Goal: Task Accomplishment & Management: Complete application form

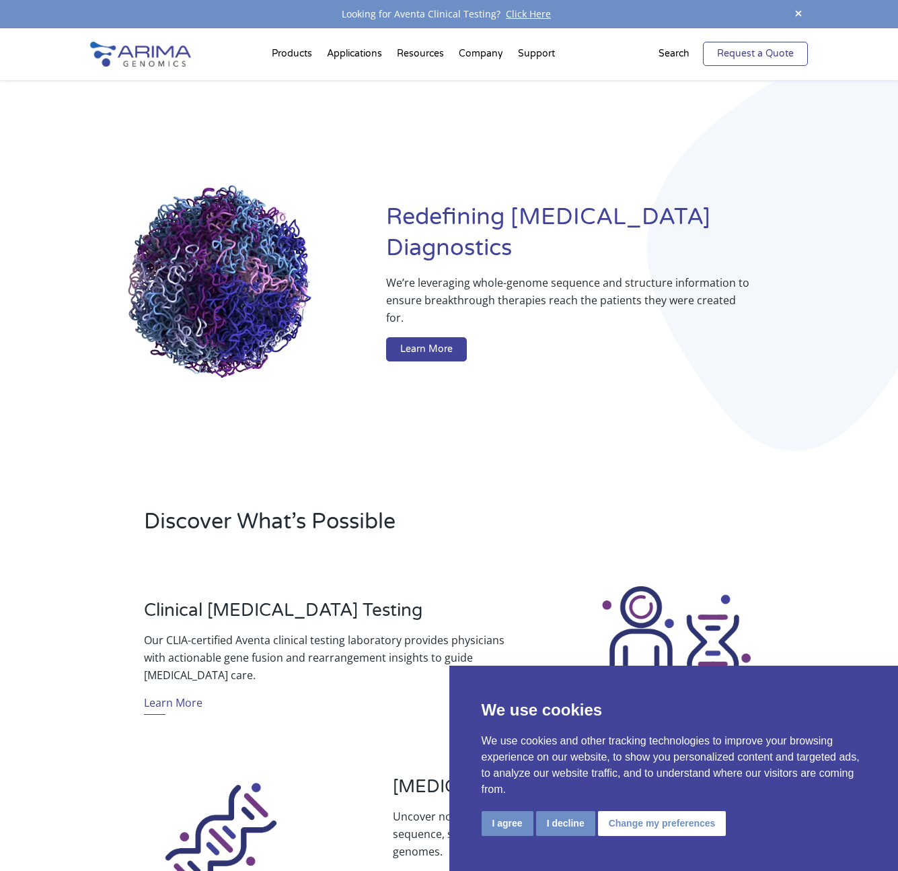
click at [755, 55] on link "Request a Quote" at bounding box center [755, 54] width 105 height 24
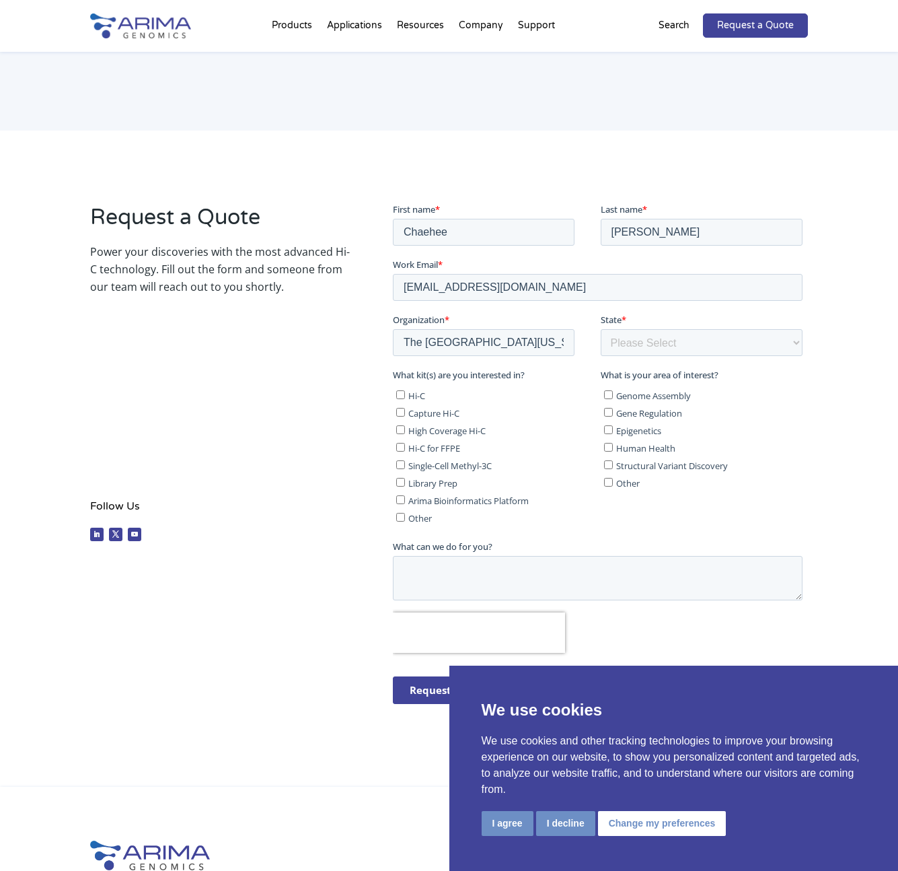
scroll to position [124, 0]
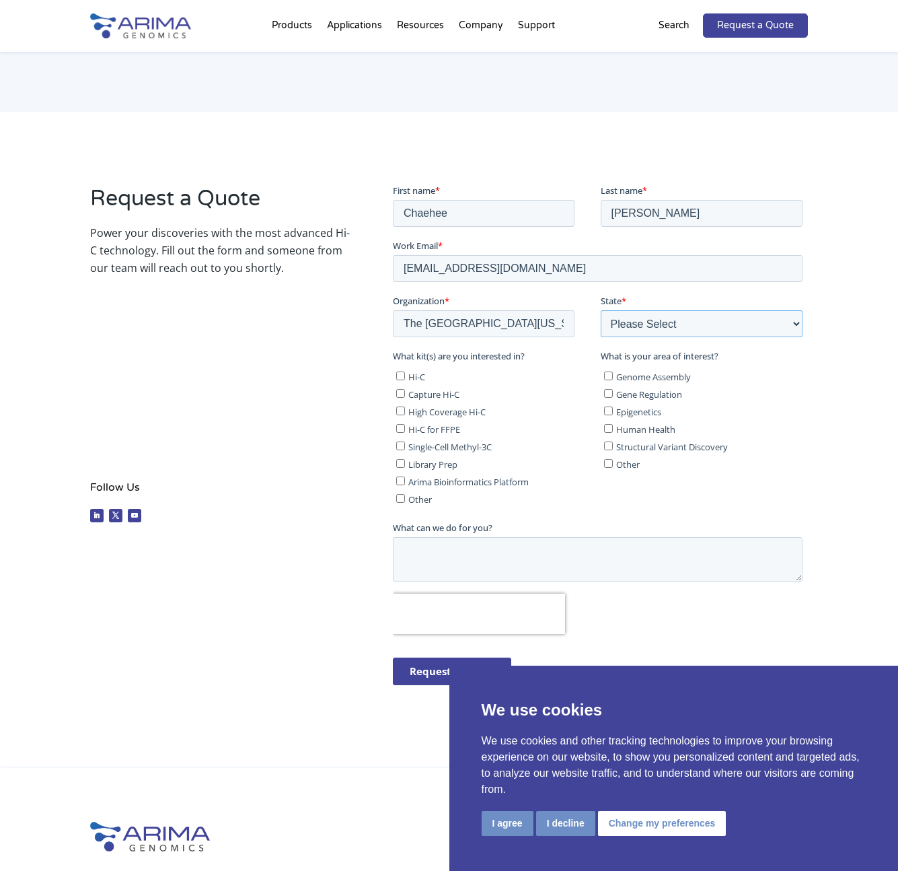
click at [604, 333] on select "Please Select Other/Non-US [US_STATE] [US_STATE] [US_STATE] [US_STATE] [US_STAT…" at bounding box center [702, 322] width 203 height 27
select select "[US_STATE]"
click at [601, 309] on select "Please Select Other/Non-US [US_STATE] [US_STATE] [US_STATE] [US_STATE] [US_STAT…" at bounding box center [702, 322] width 203 height 27
click at [402, 373] on input "Hi-C" at bounding box center [400, 375] width 9 height 9
checkbox input "true"
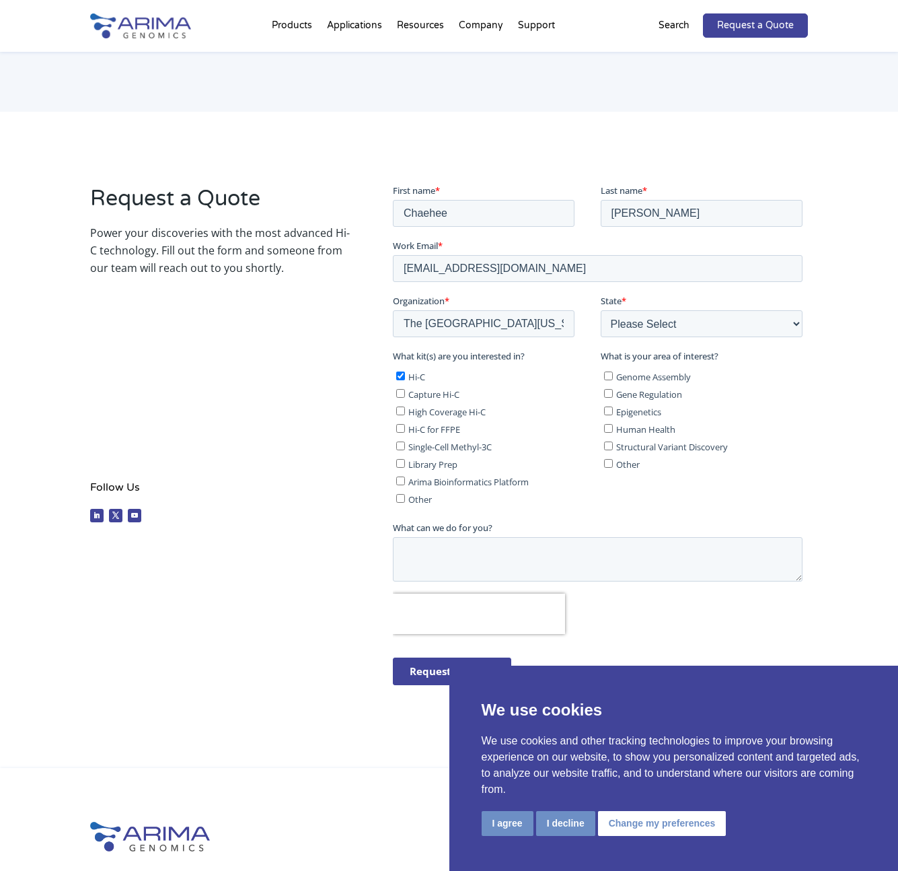
click at [401, 412] on input "High Coverage Hi-C" at bounding box center [400, 410] width 9 height 9
checkbox input "true"
click at [609, 373] on input "Genome Assembly" at bounding box center [608, 375] width 9 height 9
checkbox input "true"
click at [455, 547] on textarea "What can we do for you?" at bounding box center [598, 558] width 410 height 44
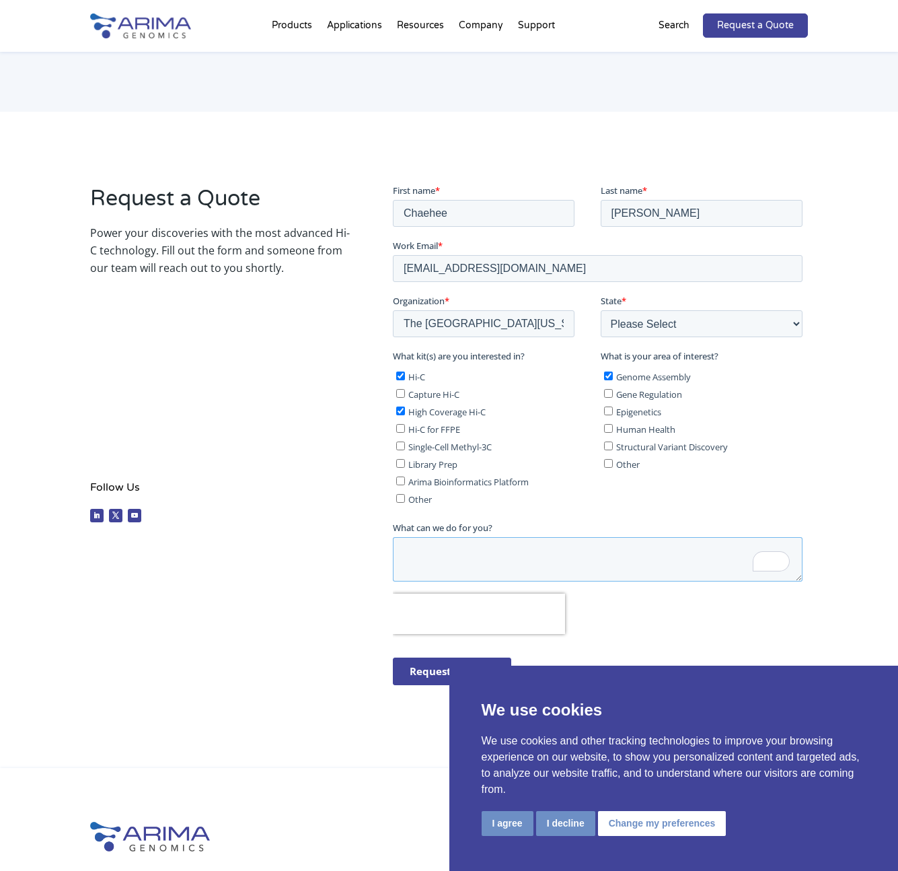
paste textarea "We are now thinking of moving forward and would appreciate receiving a quote an…"
click at [441, 552] on textarea "We are now thinking of moving forward and would appreciate receiving a quote an…" at bounding box center [598, 558] width 410 height 44
click at [487, 563] on textarea "We are now thinking of moving forward and would appreciate receiving a quote an…" at bounding box center [598, 558] width 410 height 44
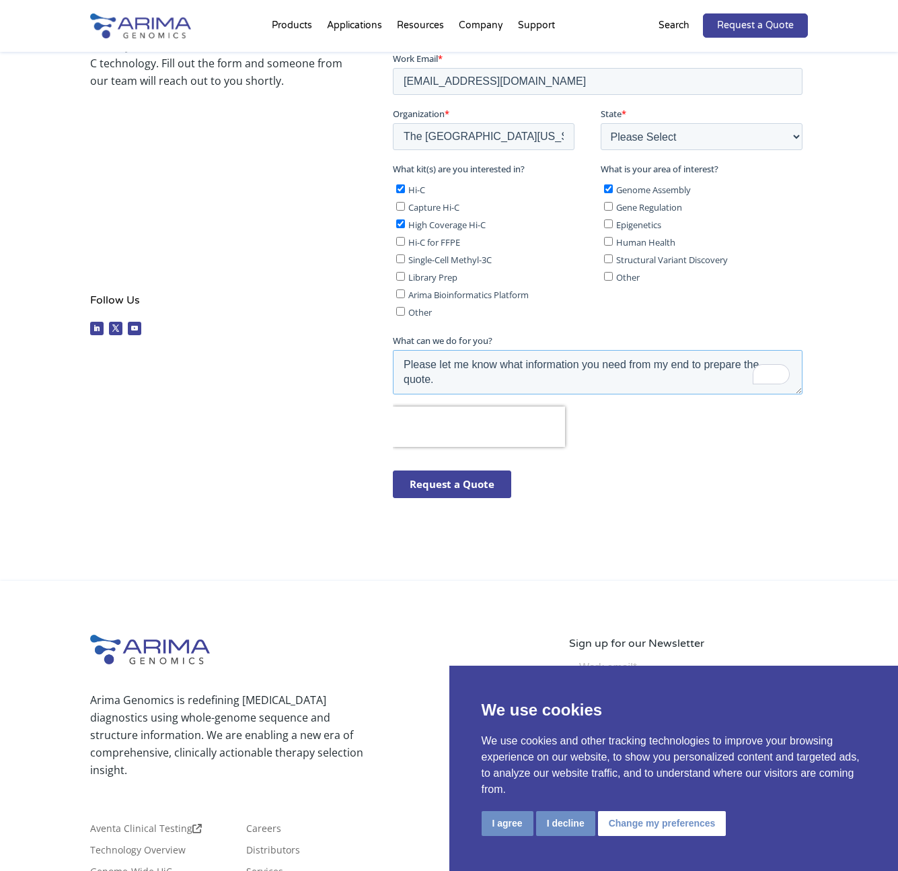
type textarea "We are now thinking of moving forward and would appreciate receiving a quote an…"
click at [447, 491] on input "Request a Quote" at bounding box center [452, 484] width 118 height 28
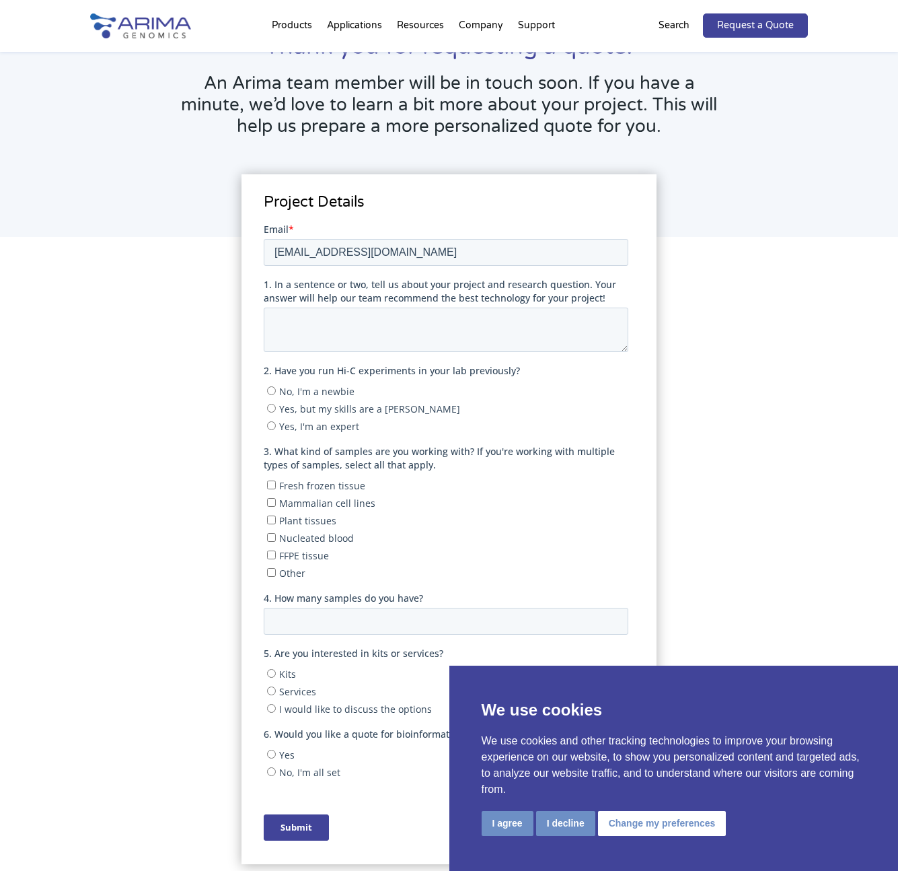
scroll to position [94, 0]
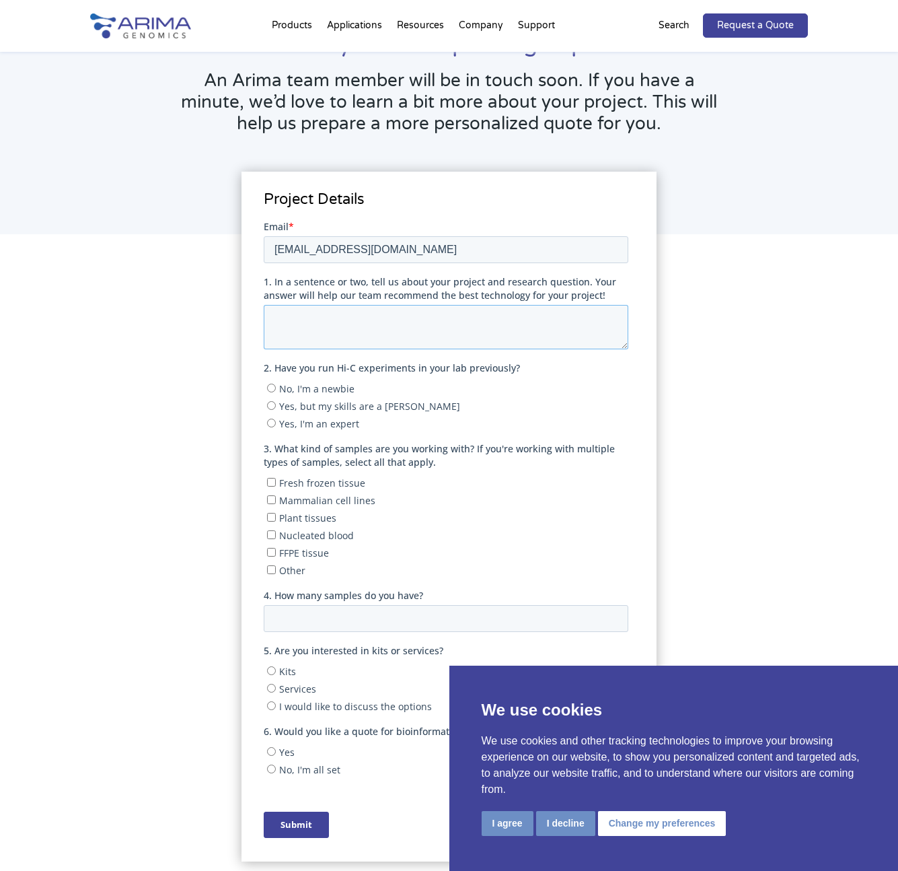
click at [306, 319] on textarea "1. In a sentence or two, tell us about your project and research question. Your…" at bounding box center [446, 326] width 365 height 44
click at [332, 322] on textarea "1. In a sentence or two, tell us about your project and research question. Your…" at bounding box center [446, 326] width 365 height 44
type textarea "W"
type textarea "We would like to achieve chromosome-scale genome assembly for plant lineages in…"
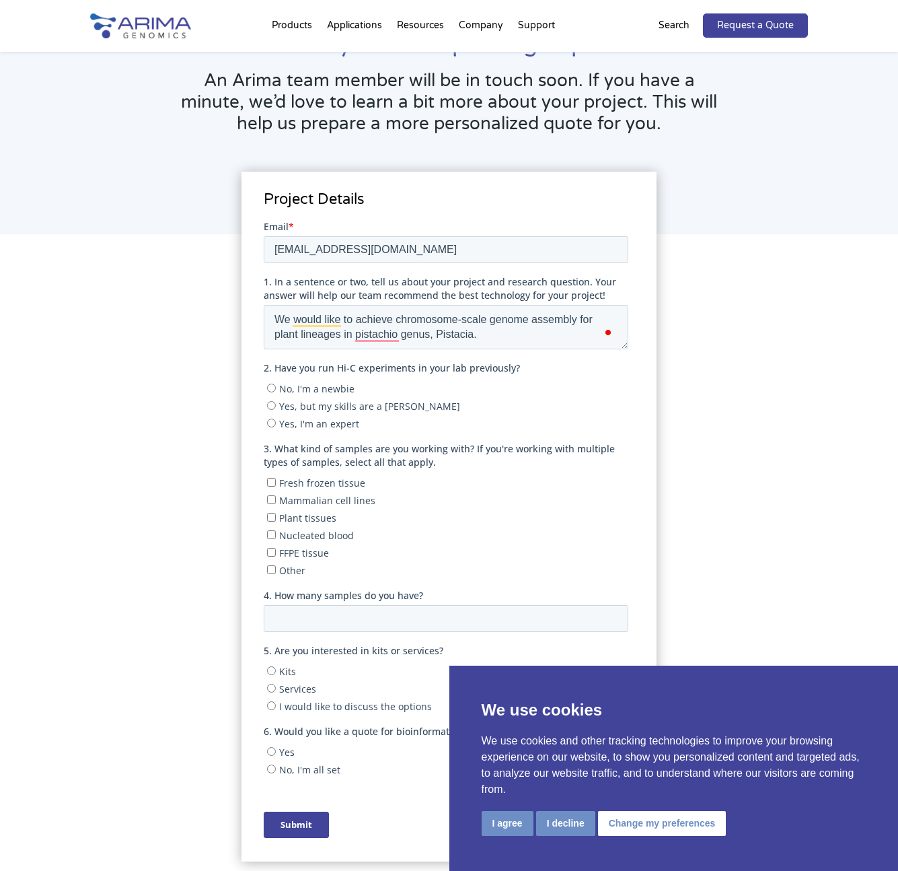
click at [175, 392] on div "Project Details" at bounding box center [449, 583] width 719 height 591
click at [272, 389] on input "No, I'm a newbie" at bounding box center [271, 387] width 9 height 9
radio input "true"
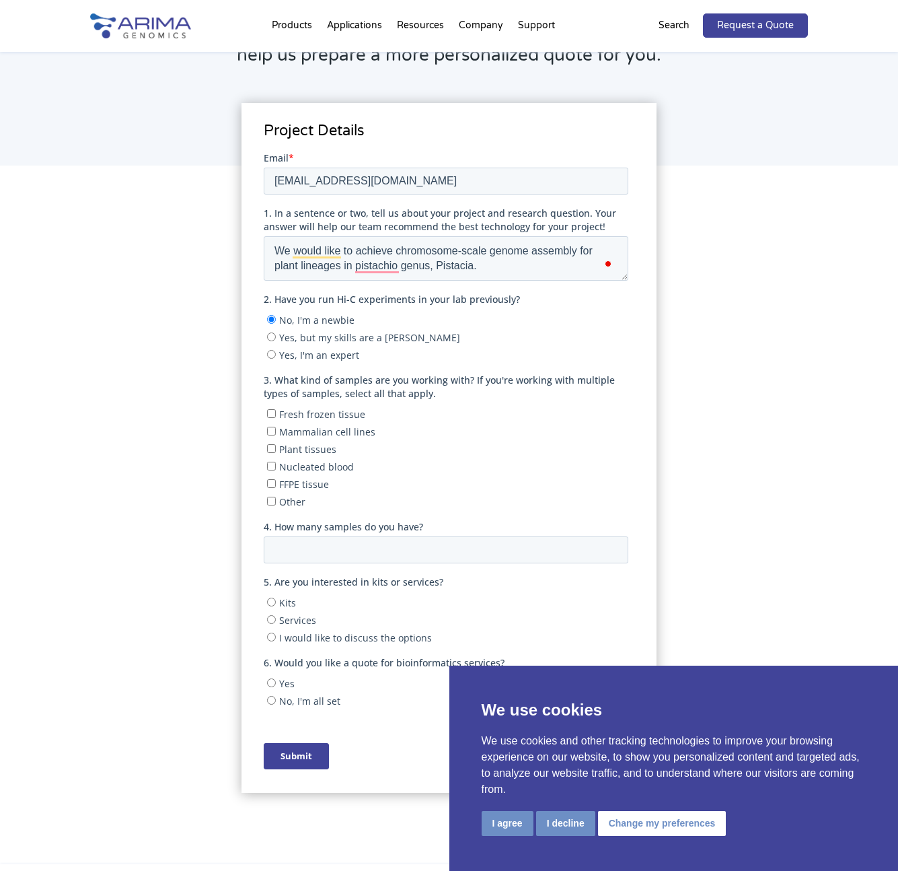
scroll to position [164, 0]
click at [272, 410] on input "Fresh frozen tissue" at bounding box center [271, 411] width 9 height 9
checkbox input "true"
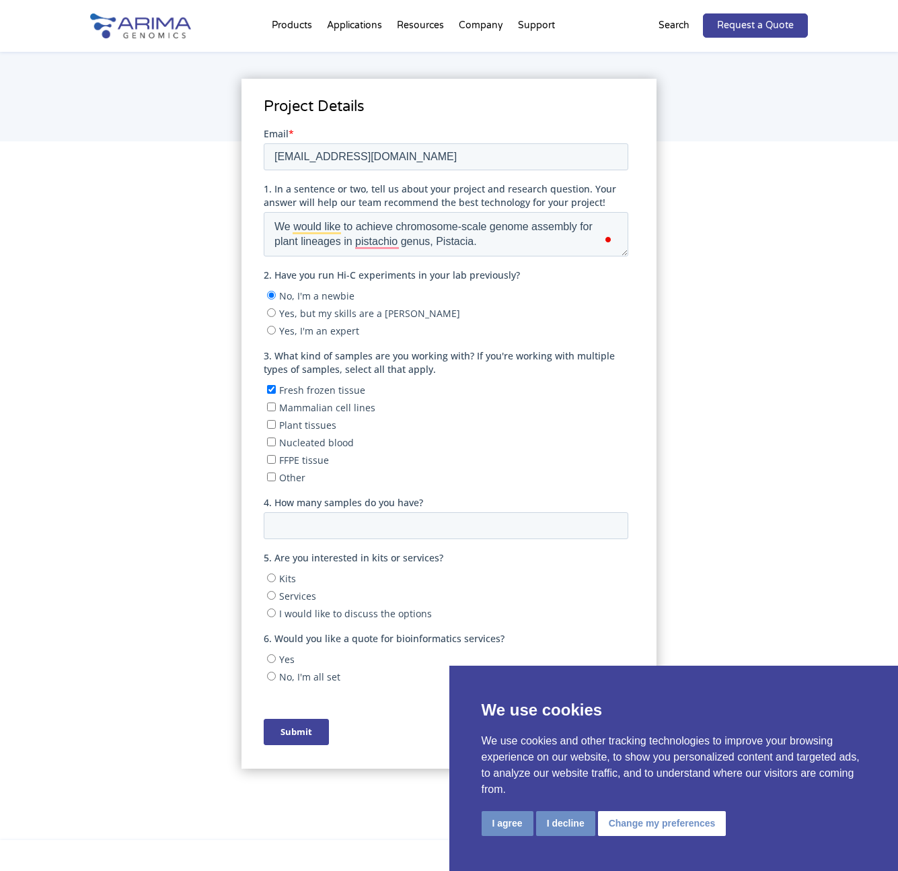
scroll to position [193, 0]
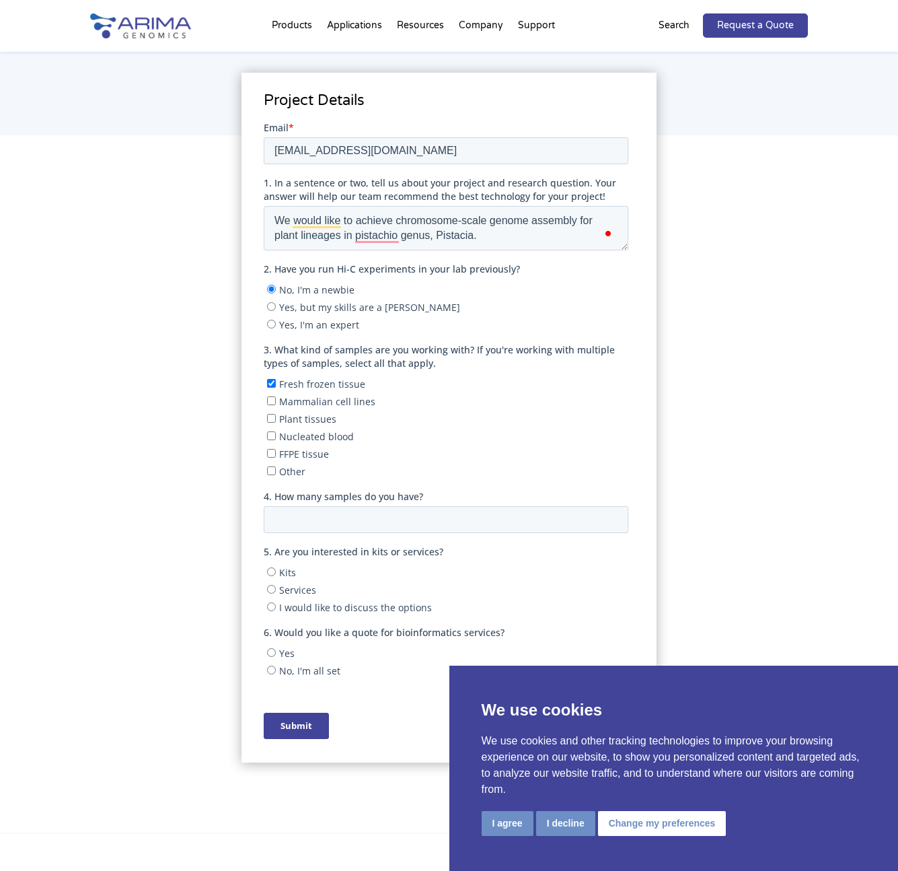
click at [270, 416] on input "Plant tissues" at bounding box center [271, 417] width 9 height 9
checkbox input "true"
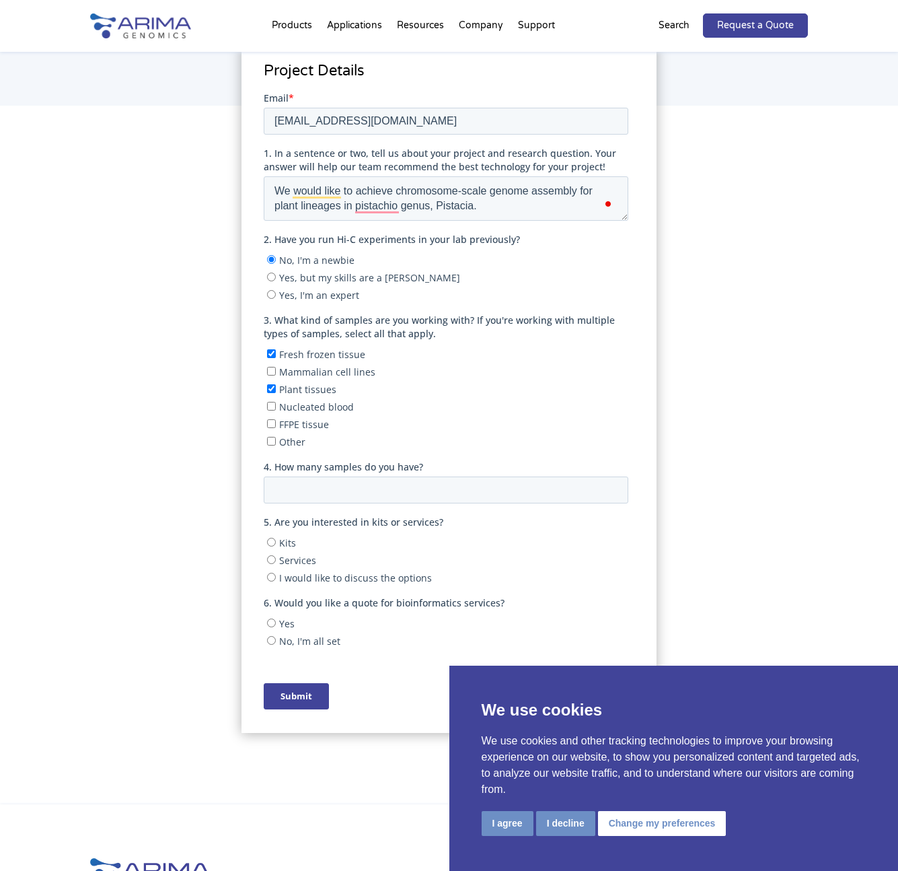
scroll to position [225, 0]
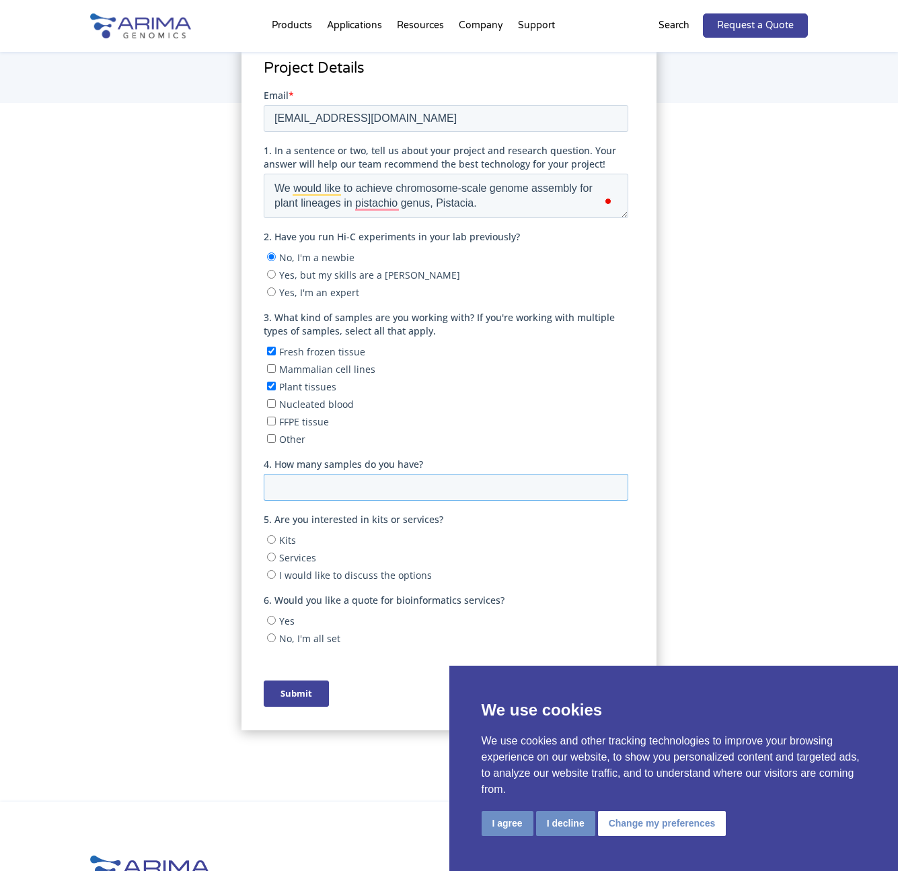
click at [283, 486] on input "4. How many samples do you have?" at bounding box center [446, 486] width 365 height 27
click at [388, 499] on fieldset "4. How many samples do you have?" at bounding box center [449, 484] width 370 height 55
click at [616, 482] on input "1" at bounding box center [446, 486] width 365 height 27
click at [612, 490] on input "1" at bounding box center [446, 486] width 365 height 27
type input "0"
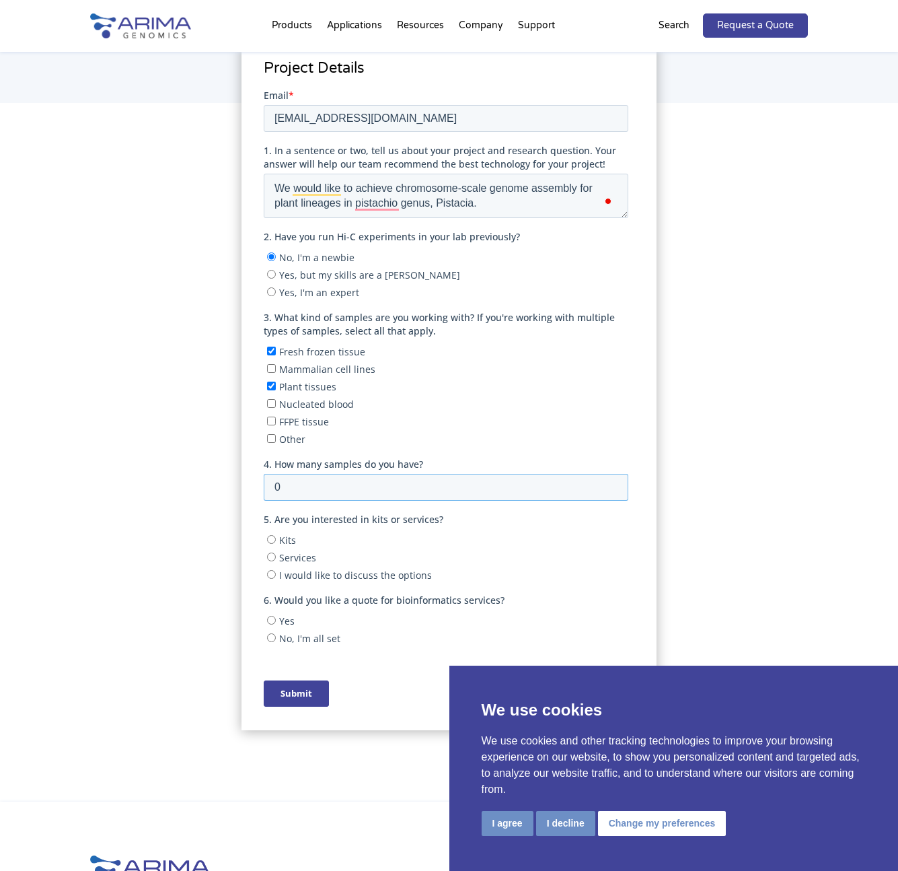
click at [612, 488] on input "0" at bounding box center [446, 486] width 365 height 27
click at [491, 480] on input "0" at bounding box center [446, 486] width 365 height 27
click at [187, 506] on div "Project Details" at bounding box center [449, 452] width 719 height 591
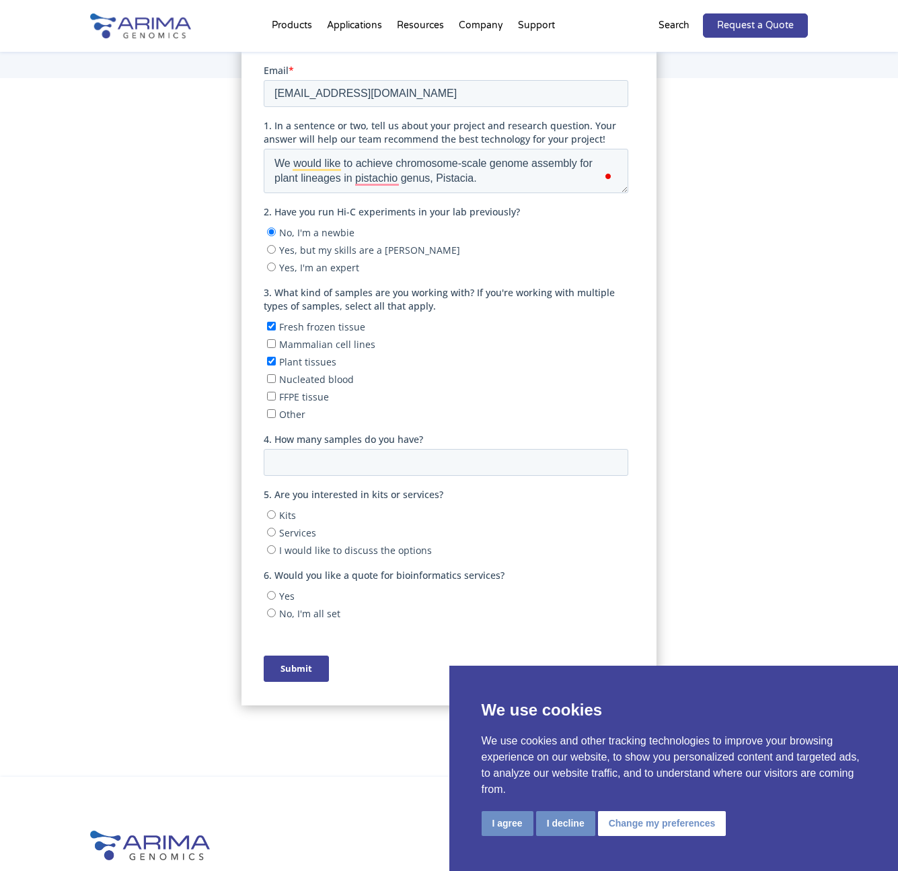
scroll to position [263, 0]
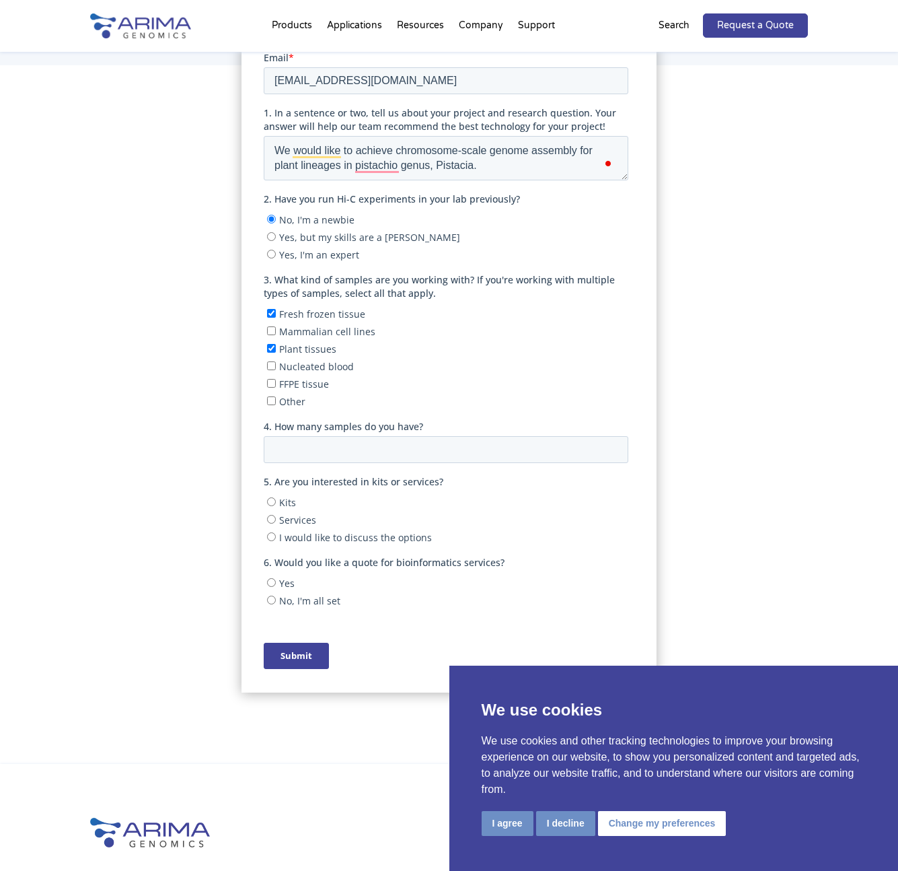
click at [275, 514] on input "Services" at bounding box center [271, 518] width 9 height 9
radio input "true"
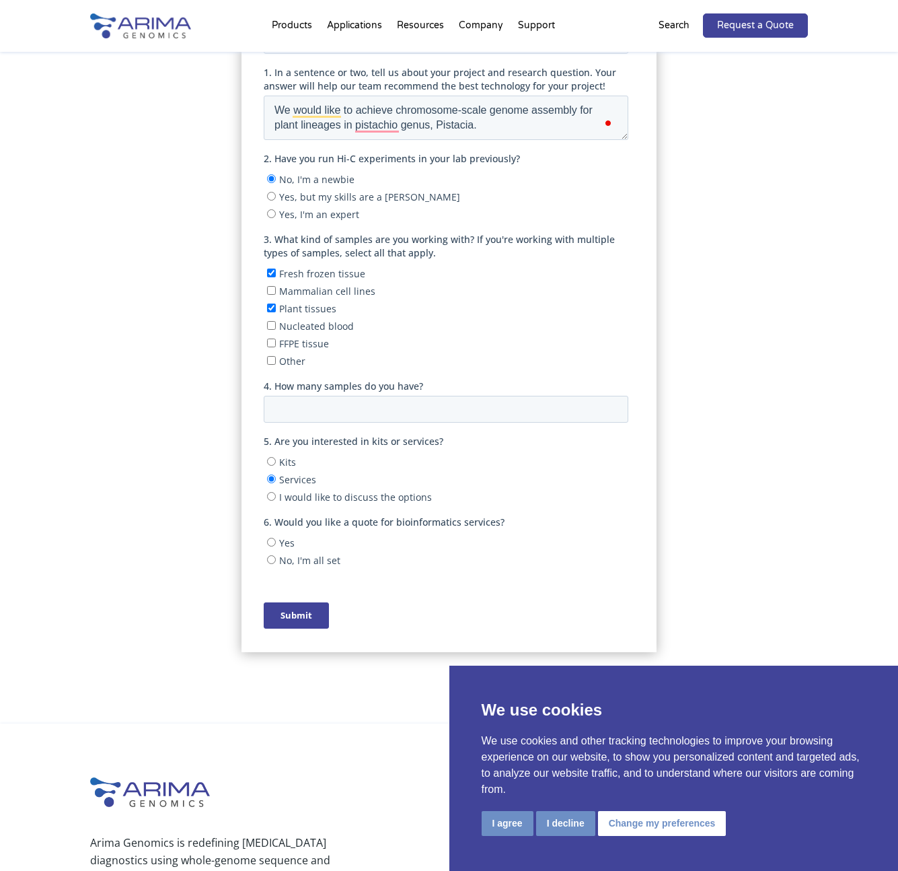
scroll to position [312, 0]
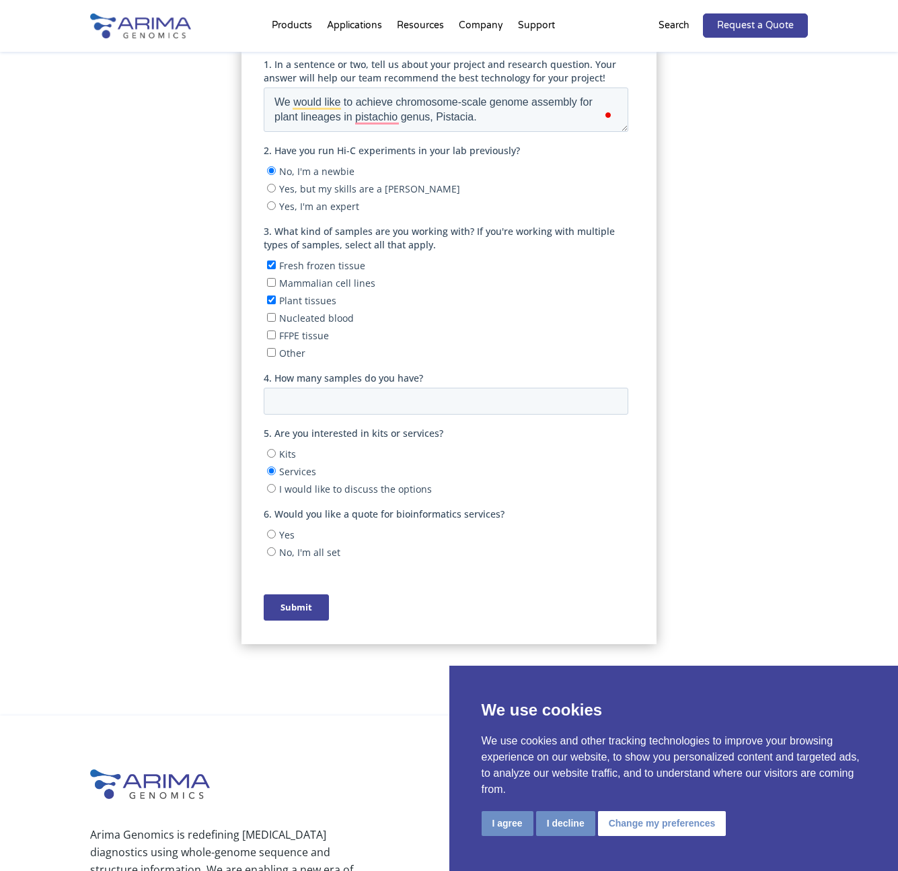
click at [271, 483] on input "I would like to discuss the options" at bounding box center [271, 487] width 9 height 9
radio input "true"
click at [274, 546] on input "No, I'm all set" at bounding box center [271, 550] width 9 height 9
radio input "true"
click at [299, 606] on input "Submit" at bounding box center [296, 606] width 65 height 26
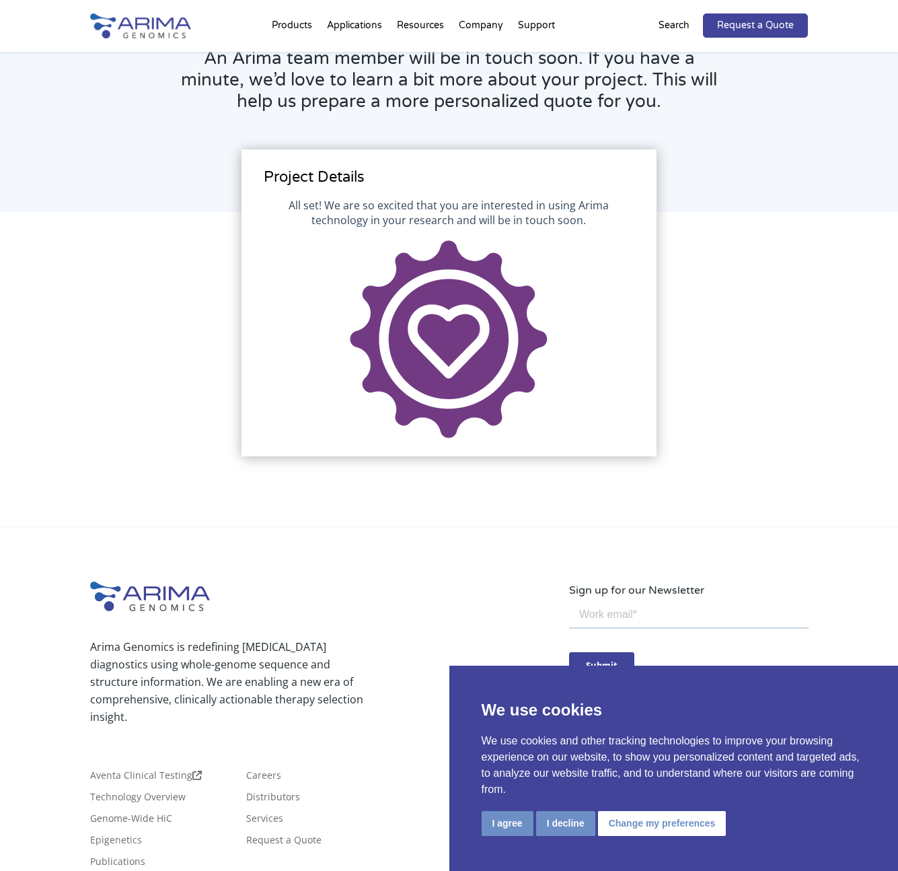
scroll to position [0, 0]
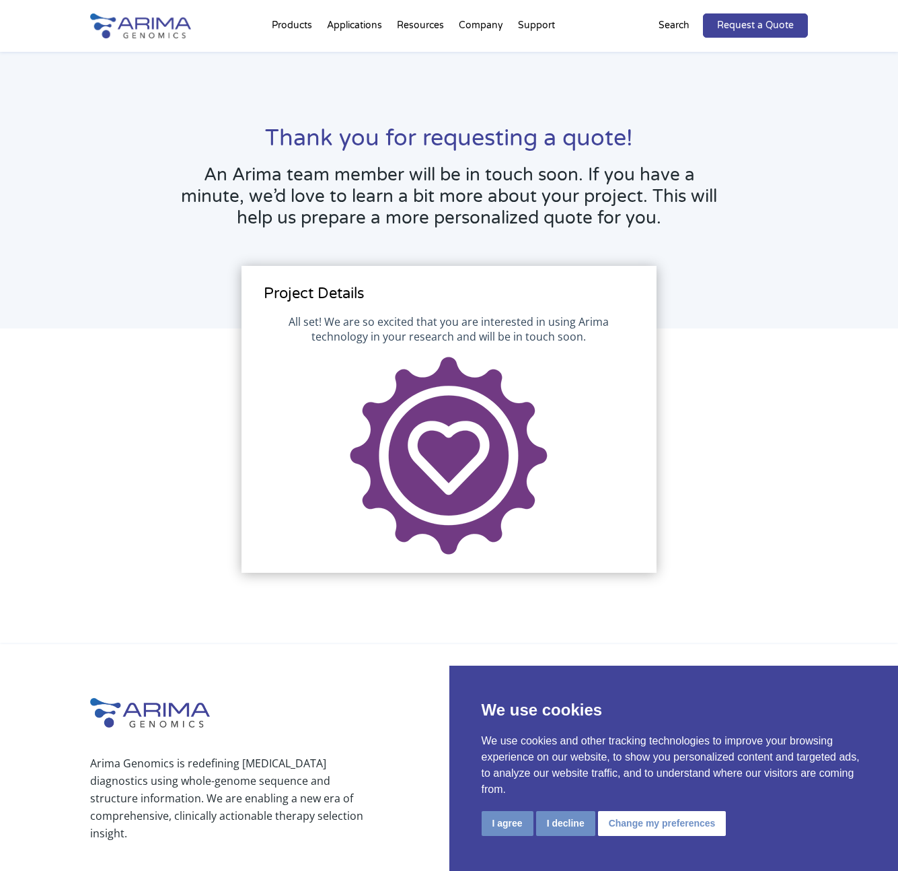
click at [766, 306] on div "Thank you for requesting a quote! An Arima team member will be in touch soon. I…" at bounding box center [449, 190] width 898 height 277
click at [737, 330] on div "Project Details" at bounding box center [449, 486] width 898 height 316
